Goal: Find specific page/section: Find specific page/section

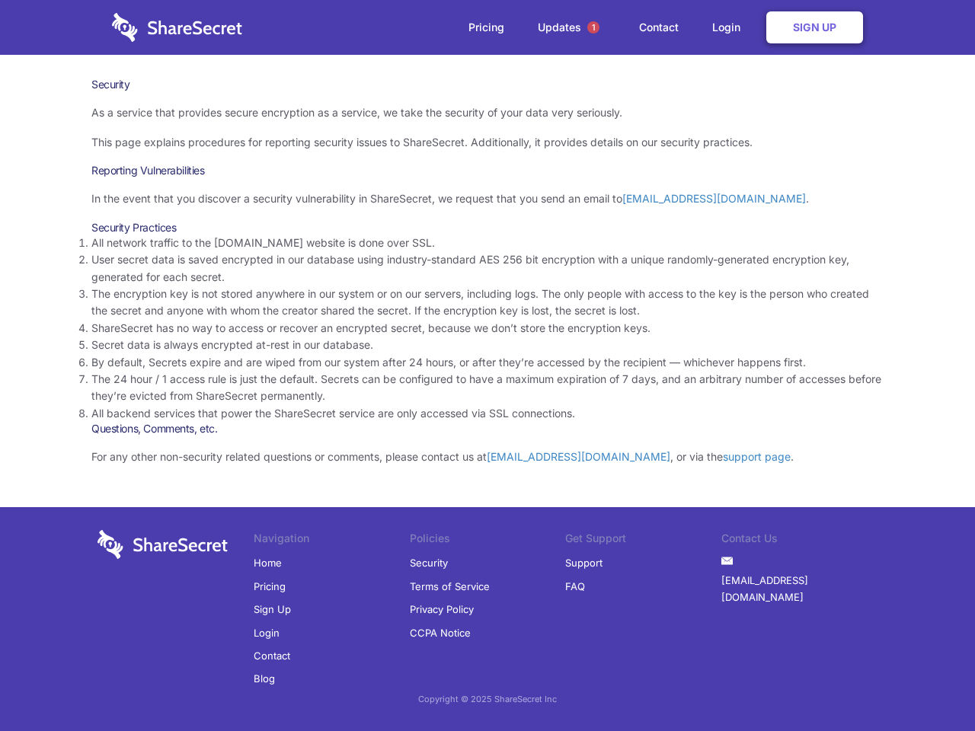
click at [488, 366] on li "By default, Secrets expire and are wiped from our system after 24 hours, or aft…" at bounding box center [487, 362] width 792 height 17
click at [593, 27] on span "1" at bounding box center [593, 27] width 12 height 12
